Goal: Task Accomplishment & Management: Manage account settings

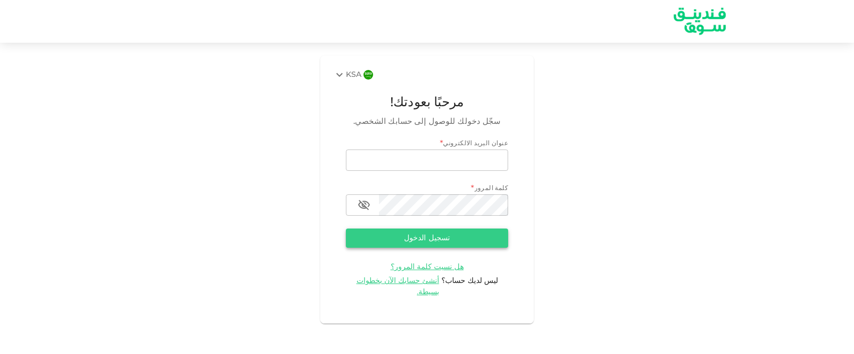
type input "[EMAIL_ADDRESS][DOMAIN_NAME]"
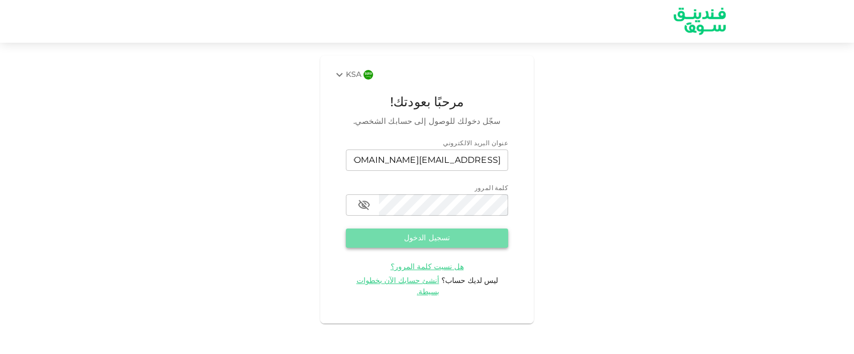
click at [482, 244] on button "تسجيل الدخول" at bounding box center [427, 238] width 162 height 19
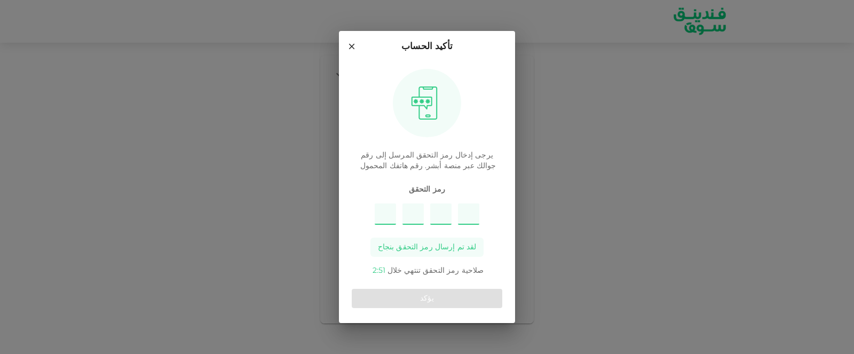
type input "9"
type input "6"
type input "8"
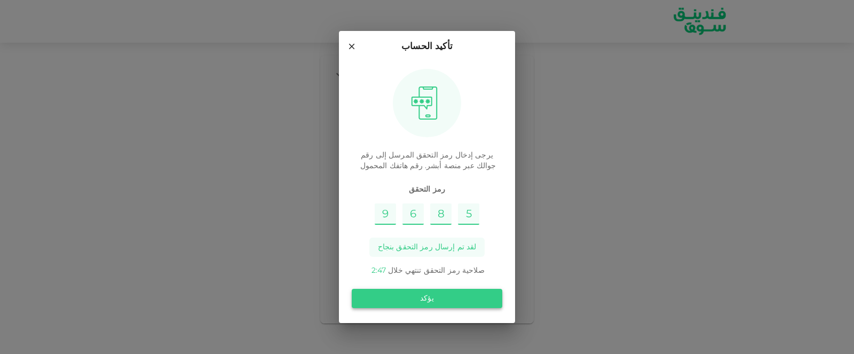
type input "5"
click at [422, 297] on button "يؤكد" at bounding box center [427, 298] width 151 height 19
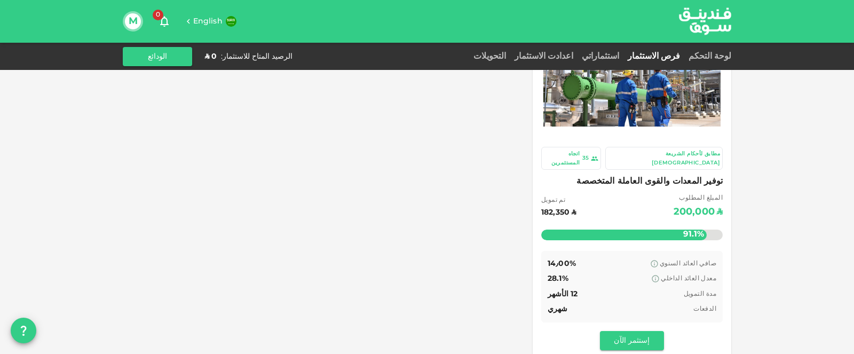
scroll to position [64, 0]
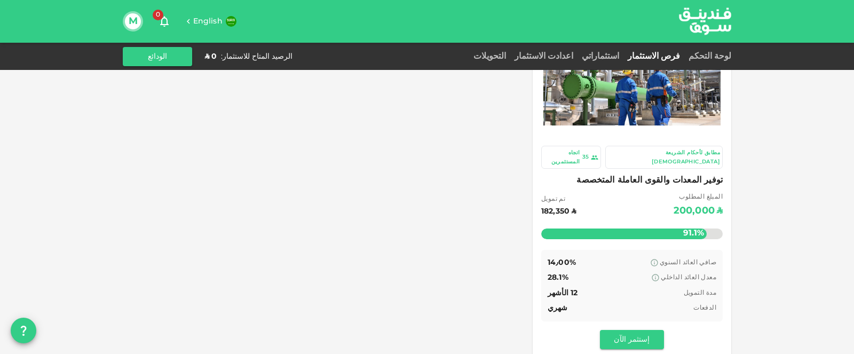
click at [604, 271] on div "معدل العائد الداخلي 28.1%" at bounding box center [632, 277] width 169 height 13
